Goal: Transaction & Acquisition: Purchase product/service

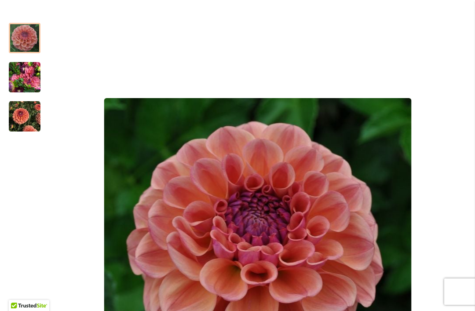
scroll to position [150, 0]
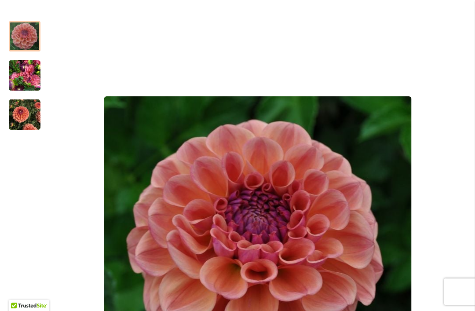
click at [40, 73] on img "CHEWY" at bounding box center [25, 75] width 32 height 42
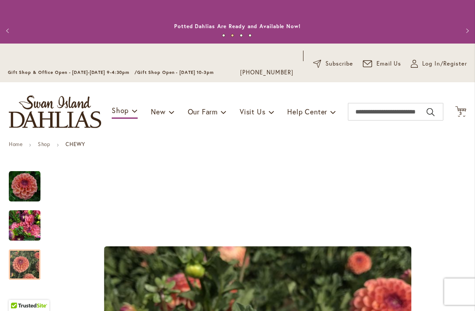
scroll to position [0, 0]
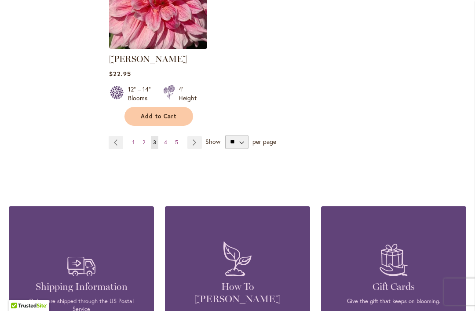
scroll to position [1296, 0]
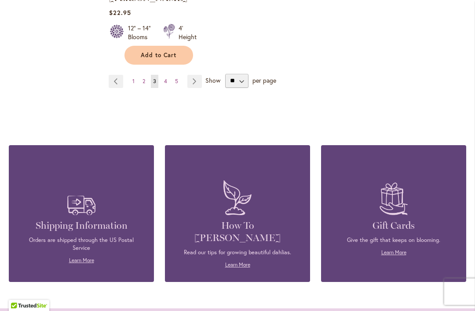
click at [199, 81] on link "Page Next" at bounding box center [194, 81] width 15 height 13
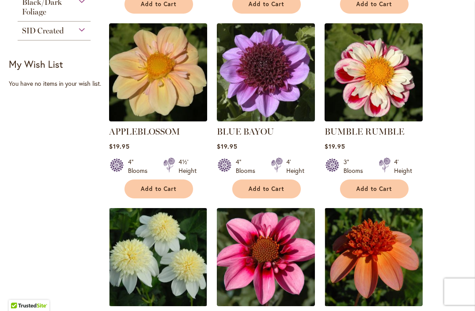
scroll to position [591, 0]
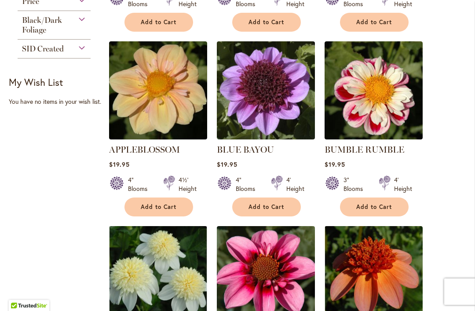
click at [295, 116] on img at bounding box center [266, 90] width 98 height 98
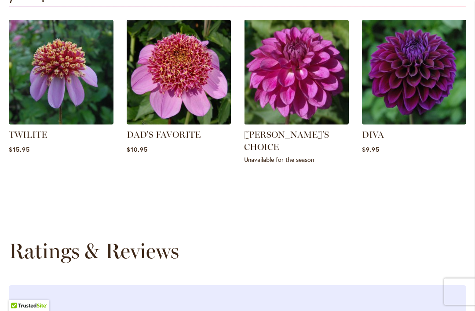
scroll to position [1164, 0]
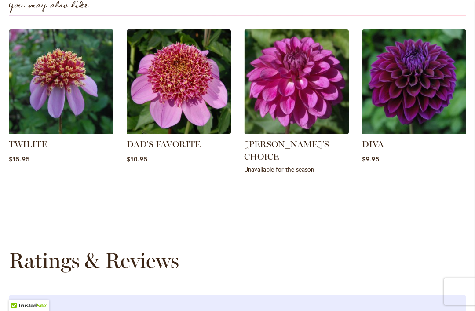
click at [83, 119] on img at bounding box center [61, 81] width 105 height 105
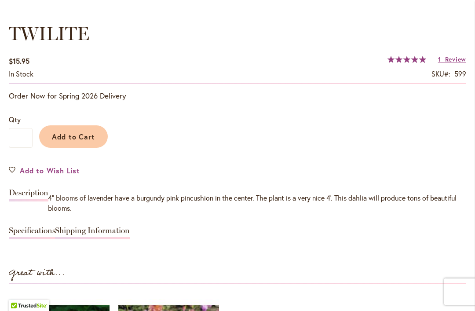
scroll to position [625, 0]
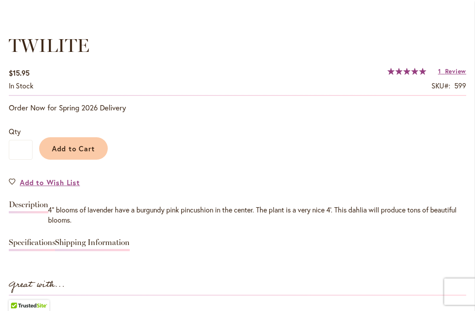
click at [90, 144] on span "Add to Cart" at bounding box center [74, 148] width 44 height 9
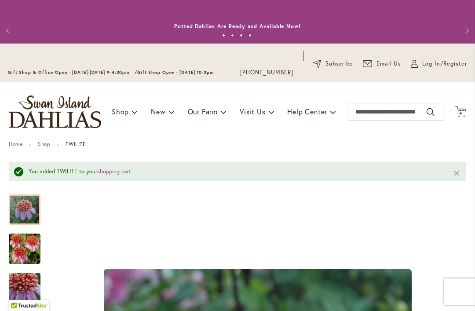
scroll to position [0, 0]
click at [375, 113] on input "Search" at bounding box center [395, 112] width 95 height 18
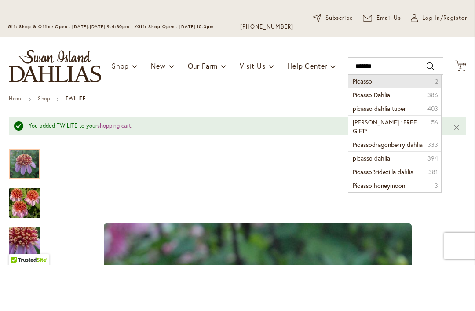
click at [419, 120] on li "Picasso 2" at bounding box center [394, 126] width 92 height 13
type input "*******"
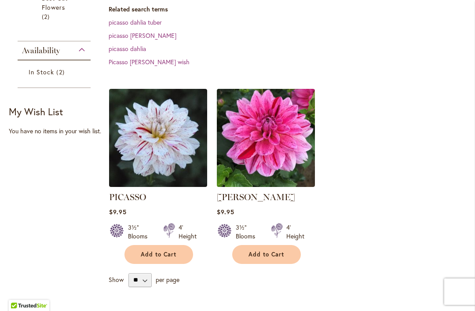
scroll to position [311, 0]
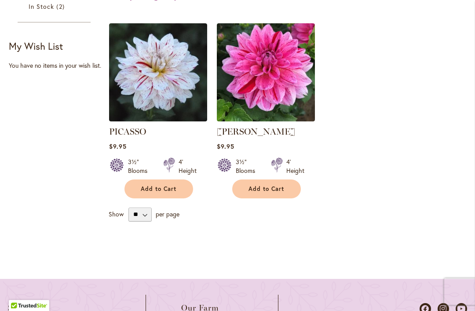
click at [165, 185] on span "Add to Cart" at bounding box center [159, 188] width 36 height 7
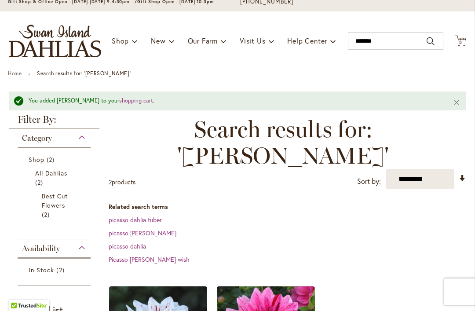
scroll to position [73, 0]
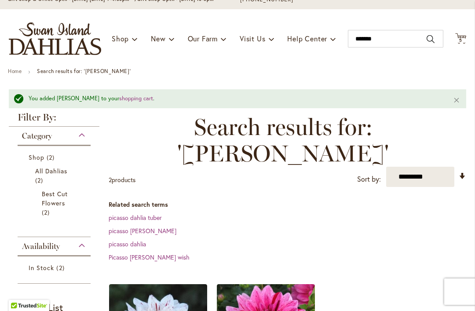
click at [461, 38] on span "5" at bounding box center [460, 40] width 3 height 6
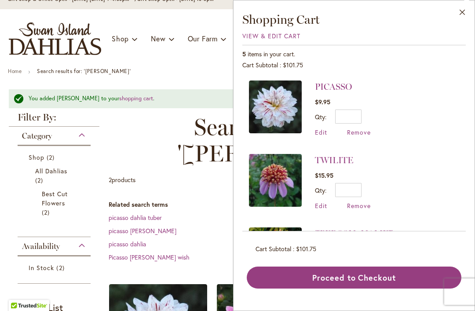
click at [255, 47] on div "5 items in your cart. Cart Subtotal $101.75 Recently added item(s) PICASSO $9.9…" at bounding box center [353, 166] width 223 height 243
click at [258, 38] on span "View & Edit Cart" at bounding box center [271, 36] width 58 height 8
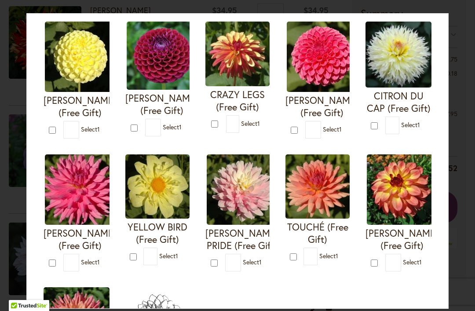
scroll to position [290, 0]
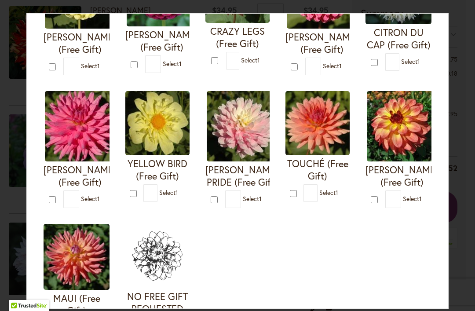
type input "*"
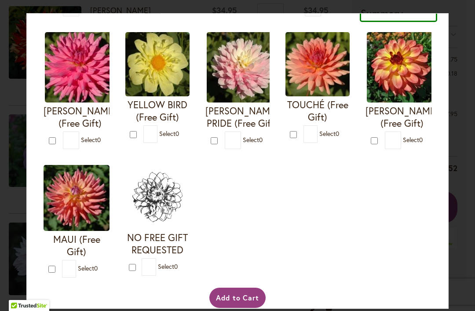
scroll to position [349, 0]
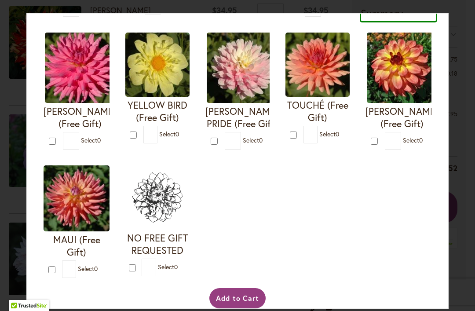
click at [240, 302] on button "Add to Cart" at bounding box center [237, 298] width 57 height 20
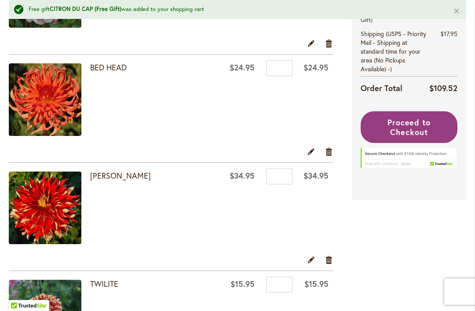
scroll to position [290, 0]
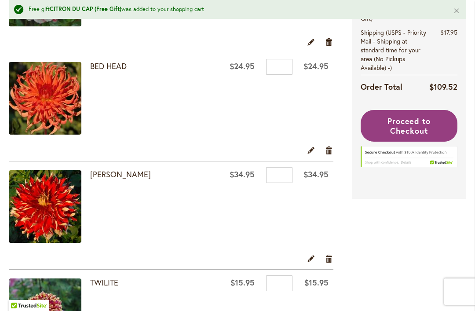
click at [406, 131] on span "Proceed to Checkout" at bounding box center [409, 126] width 44 height 20
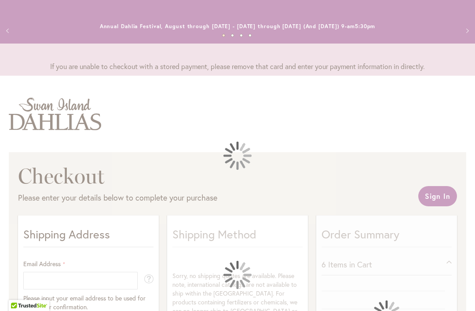
select select "**"
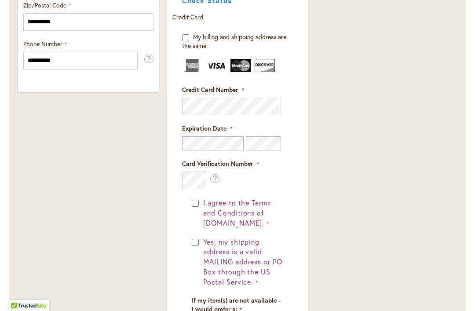
scroll to position [677, 0]
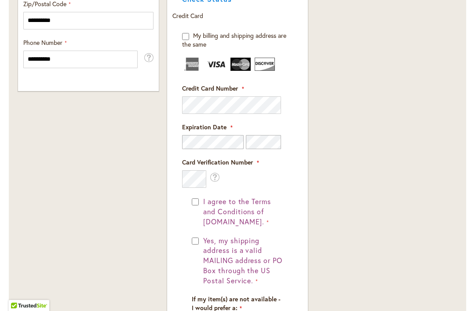
click at [192, 249] on div "Yes, my shipping address is a valid MAILING address or PO Box through the US Po…" at bounding box center [237, 261] width 91 height 50
click at [201, 251] on button "Yes, my shipping address is a valid MAILING address or PO Box through the US Po…" at bounding box center [242, 261] width 82 height 50
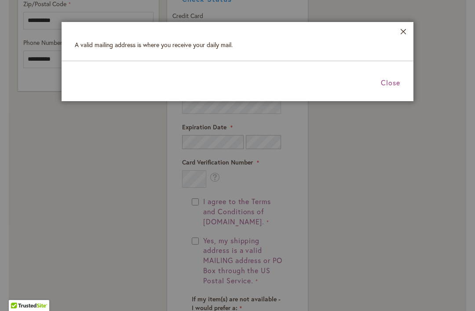
click at [403, 27] on header "Close" at bounding box center [238, 31] width 352 height 18
click at [400, 33] on button "Close" at bounding box center [403, 34] width 7 height 10
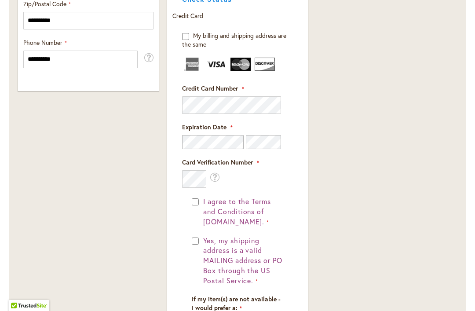
click at [204, 242] on span "Yes, my shipping address is a valid MAILING address or PO Box through the US Po…" at bounding box center [242, 260] width 79 height 49
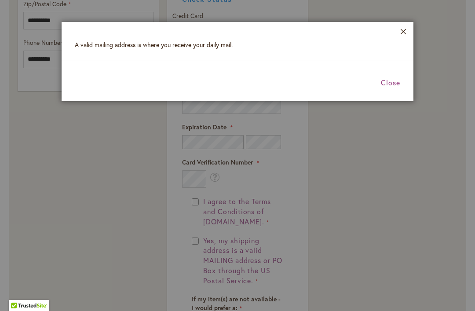
click at [403, 29] on button "Close" at bounding box center [403, 34] width 7 height 10
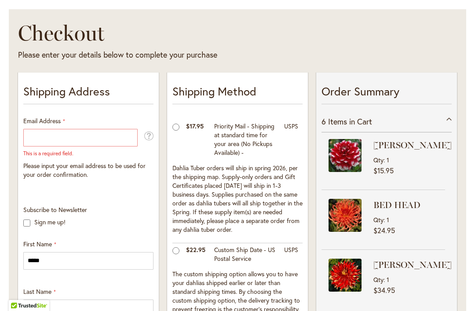
scroll to position [142, 0]
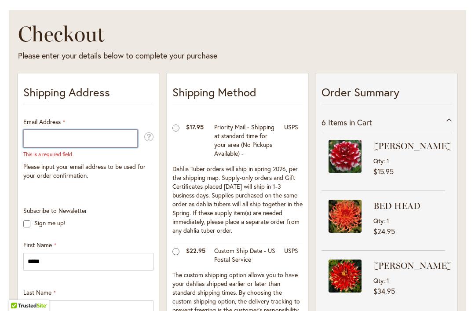
click at [41, 146] on input "Email Address" at bounding box center [80, 139] width 114 height 18
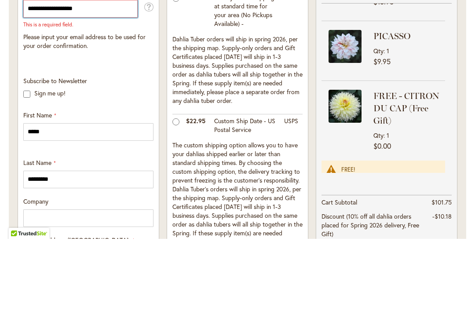
scroll to position [288, 0]
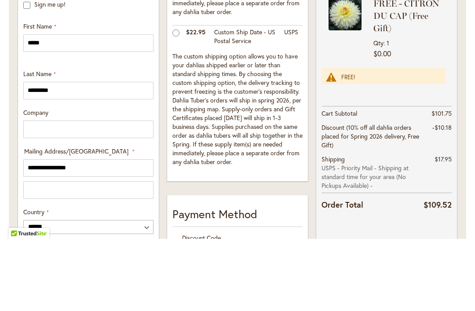
type input "**********"
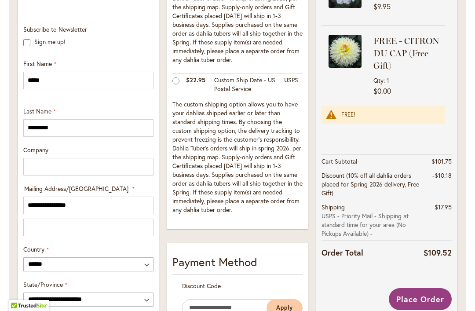
scroll to position [301, 0]
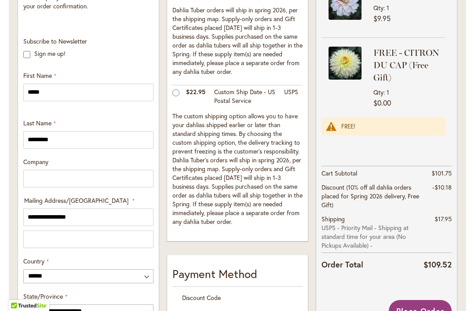
click at [431, 160] on div "6 Items in Cart ZAKARY ROBERT Qty 1 $15.95 BED HEAD Qty 1" at bounding box center [386, 116] width 130 height 326
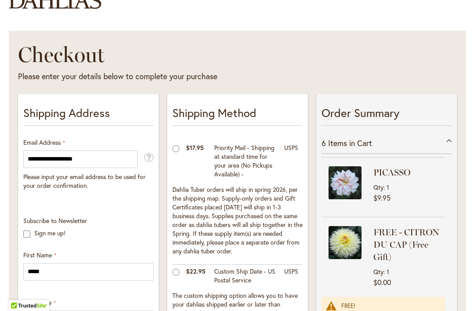
scroll to position [123, 0]
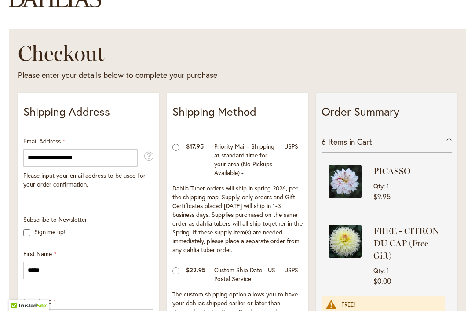
click at [450, 142] on div "6 Items in Cart" at bounding box center [386, 142] width 130 height 22
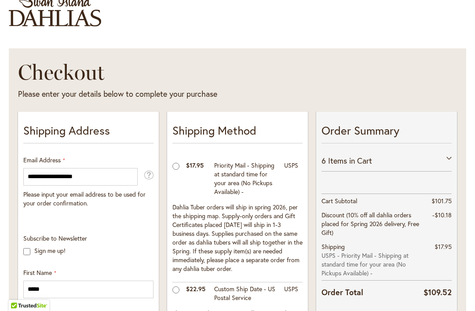
scroll to position [123, 0]
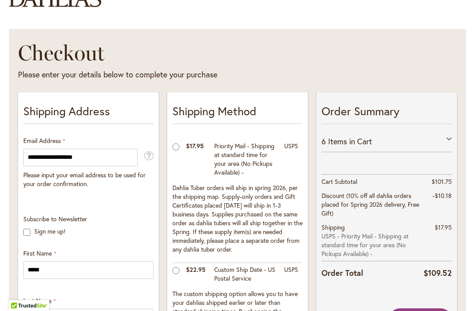
click at [448, 143] on div "6 Items in Cart" at bounding box center [386, 142] width 130 height 22
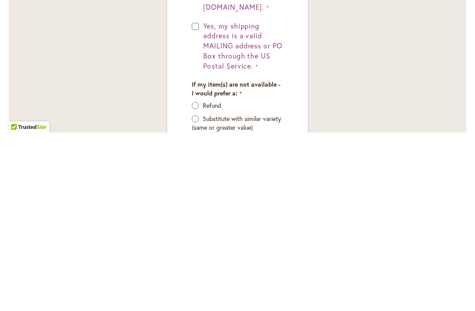
scroll to position [713, 0]
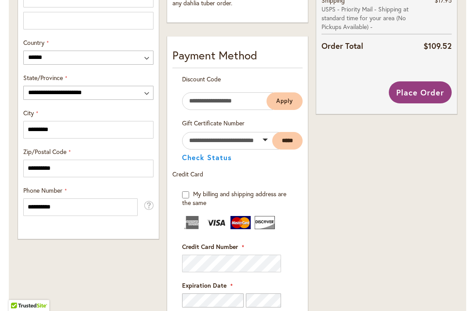
scroll to position [505, 0]
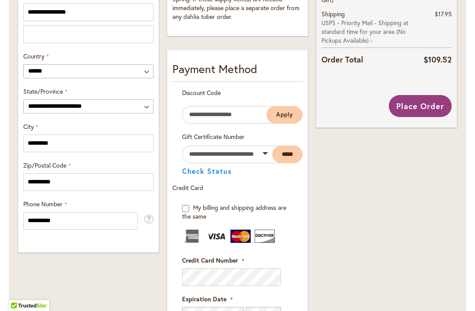
click at [424, 101] on span "Place Order" at bounding box center [420, 106] width 48 height 11
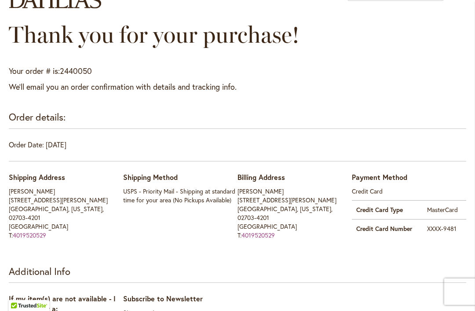
scroll to position [119, 0]
